Goal: Transaction & Acquisition: Book appointment/travel/reservation

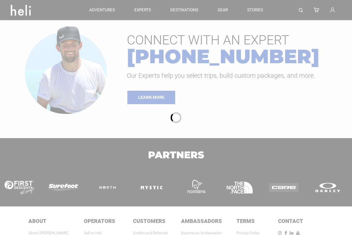
type input "Ski & Ride"
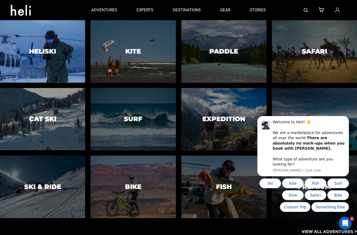
click at [47, 54] on h3 "Heliski" at bounding box center [42, 51] width 27 height 7
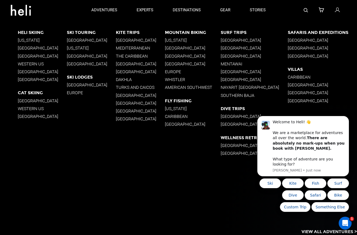
click at [30, 63] on p "Western US" at bounding box center [42, 63] width 49 height 5
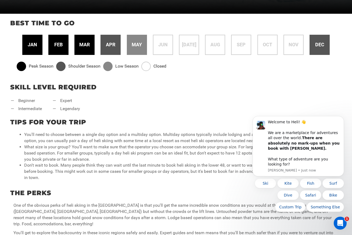
scroll to position [226, 0]
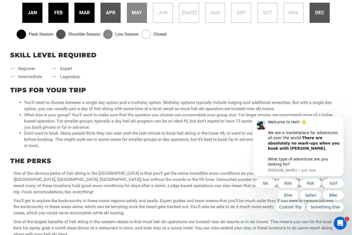
click at [61, 12] on span "feb" at bounding box center [58, 12] width 8 height 7
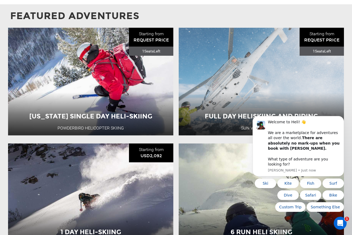
scroll to position [565, 0]
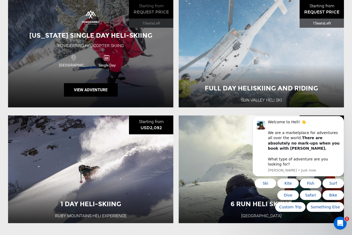
click at [146, 78] on div "[US_STATE] Single Day Heli-Skiing Powderbird Helicopter Skiing [GEOGRAPHIC_DATA…" at bounding box center [90, 54] width 165 height 108
